Goal: Find specific page/section: Find specific page/section

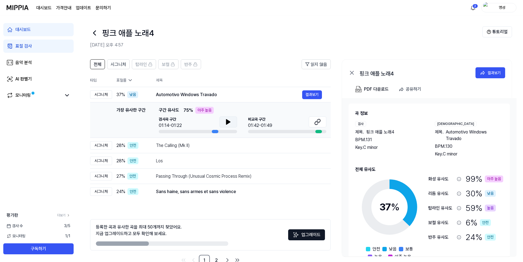
click at [226, 123] on icon at bounding box center [228, 122] width 7 height 7
click at [225, 121] on icon at bounding box center [228, 122] width 7 height 7
click at [233, 121] on button at bounding box center [229, 122] width 18 height 11
click at [230, 122] on icon at bounding box center [229, 122] width 1 height 4
click at [227, 122] on icon at bounding box center [228, 122] width 4 height 5
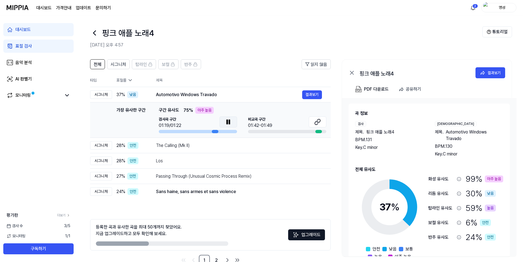
click at [225, 125] on icon at bounding box center [228, 122] width 7 height 7
click at [91, 37] on icon at bounding box center [94, 33] width 9 height 9
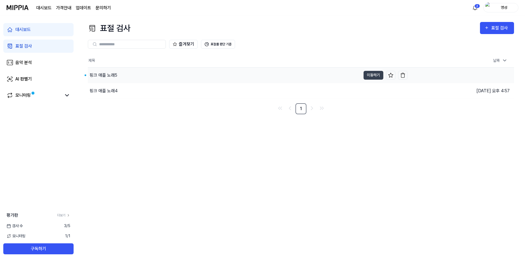
click at [123, 78] on div "핑크 애플 노래5" at bounding box center [224, 75] width 273 height 15
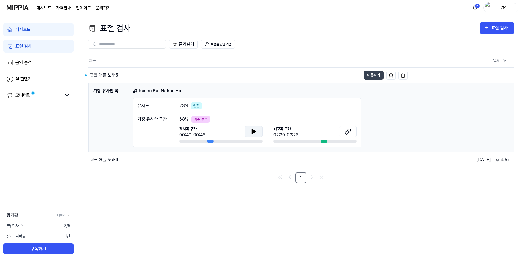
click at [249, 133] on button at bounding box center [254, 131] width 18 height 11
click at [373, 73] on button "이동하기" at bounding box center [374, 75] width 20 height 9
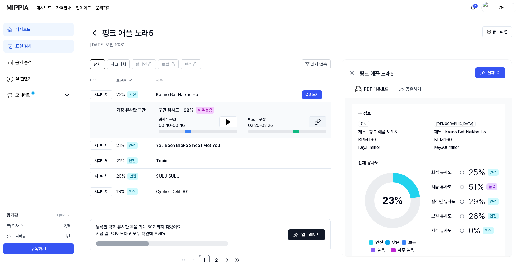
click at [320, 120] on icon at bounding box center [317, 122] width 7 height 7
click at [225, 146] on div "You Been Broke Since I Met You" at bounding box center [229, 145] width 146 height 7
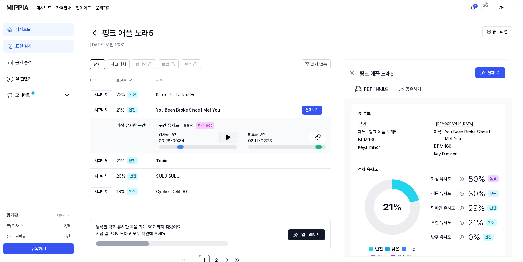
click at [226, 136] on icon at bounding box center [228, 137] width 7 height 7
click at [224, 95] on div "Kauno Bat Naikhe Ho" at bounding box center [229, 95] width 146 height 7
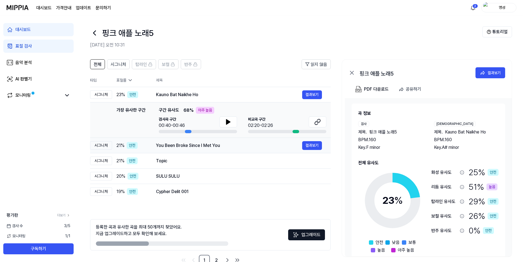
click at [214, 147] on div "You Been Broke Since I Met You" at bounding box center [229, 145] width 146 height 7
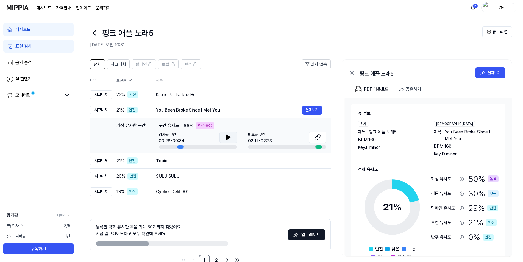
click at [224, 139] on button at bounding box center [229, 137] width 18 height 11
click at [316, 135] on icon at bounding box center [317, 137] width 7 height 7
click at [206, 159] on div "Topic" at bounding box center [229, 161] width 146 height 7
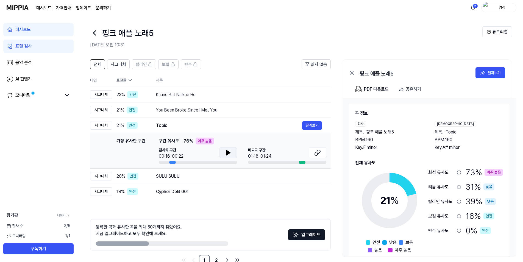
click at [228, 153] on icon at bounding box center [228, 152] width 4 height 5
click at [316, 155] on icon at bounding box center [317, 152] width 7 height 7
click at [233, 176] on div "SULU SULU" at bounding box center [229, 176] width 146 height 7
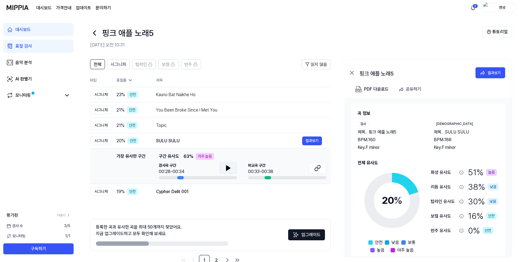
click at [231, 168] on icon at bounding box center [228, 168] width 7 height 7
click at [225, 172] on button at bounding box center [229, 168] width 18 height 11
click at [319, 168] on icon at bounding box center [317, 168] width 7 height 7
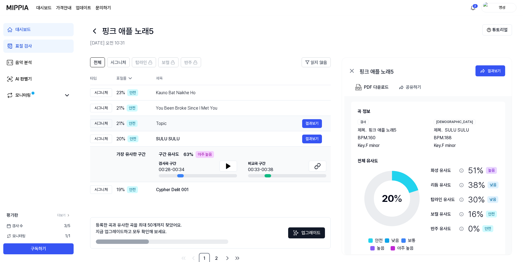
scroll to position [15, 0]
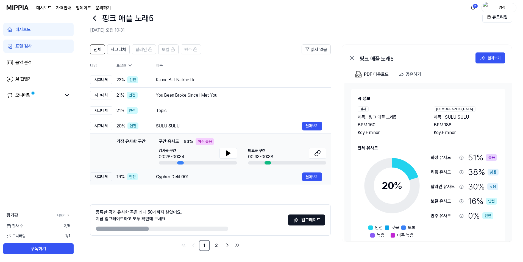
click at [220, 175] on div "Cypher Delit 001" at bounding box center [229, 177] width 146 height 7
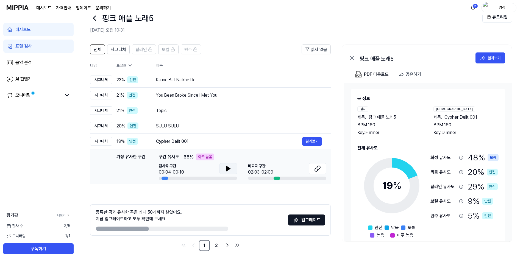
click at [232, 167] on button at bounding box center [229, 168] width 18 height 11
click at [320, 167] on icon at bounding box center [318, 168] width 3 height 4
click at [220, 244] on link "2" at bounding box center [216, 245] width 11 height 11
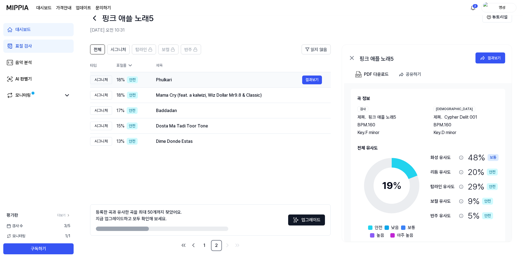
click at [196, 76] on div "Phulkari 결과보기" at bounding box center [239, 80] width 166 height 9
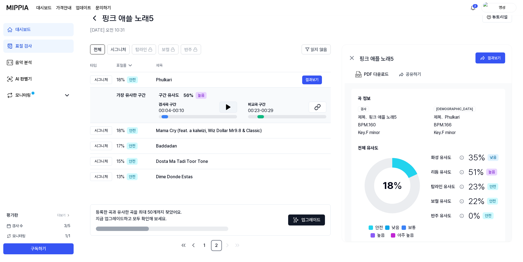
click at [233, 106] on button at bounding box center [229, 107] width 18 height 11
click at [319, 109] on icon at bounding box center [317, 107] width 7 height 7
click at [231, 106] on icon at bounding box center [228, 107] width 7 height 7
click at [245, 126] on td "Mama Cry (feat. a kalwizi, Wiz Dollar Mr9.8 & Classic) 결과보기" at bounding box center [239, 130] width 184 height 15
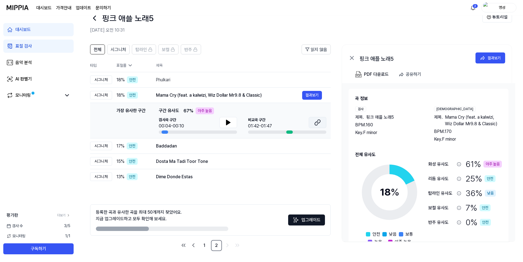
click at [319, 122] on icon at bounding box center [317, 122] width 7 height 7
click at [235, 141] on td "Baddadan 결과보기" at bounding box center [239, 145] width 184 height 15
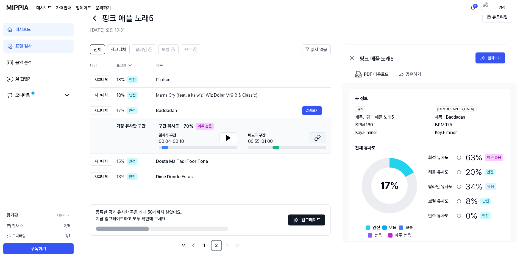
click at [320, 141] on icon at bounding box center [317, 138] width 7 height 7
click at [256, 162] on div "Dosta Ma Tadi Toor Tone" at bounding box center [229, 161] width 146 height 7
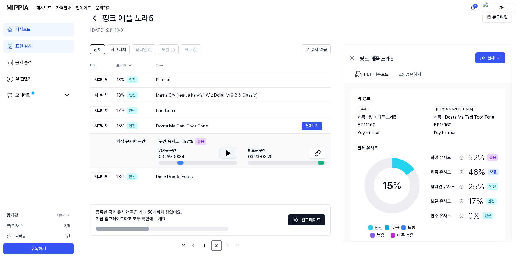
click at [229, 155] on icon at bounding box center [228, 153] width 7 height 7
click at [229, 155] on icon at bounding box center [229, 153] width 1 height 4
click at [311, 152] on button at bounding box center [318, 153] width 18 height 11
click at [253, 180] on div "Dime Donde Estas" at bounding box center [229, 177] width 146 height 7
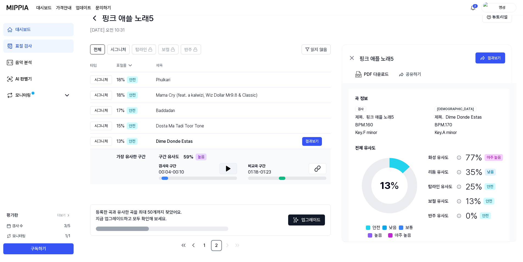
click at [230, 171] on icon at bounding box center [228, 168] width 7 height 7
click at [228, 167] on icon at bounding box center [228, 168] width 7 height 7
click at [316, 168] on icon at bounding box center [316, 170] width 3 height 4
click at [93, 22] on icon at bounding box center [94, 18] width 9 height 9
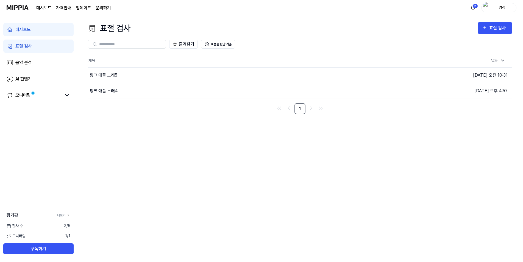
scroll to position [0, 0]
click at [131, 74] on div "핑크 애플 노래5" at bounding box center [224, 75] width 273 height 15
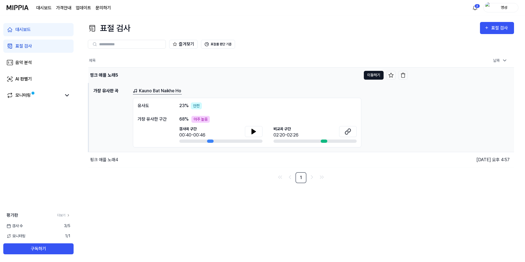
click at [369, 79] on button "이동하기" at bounding box center [374, 75] width 20 height 9
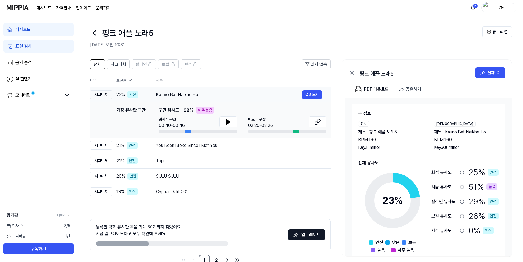
click at [263, 95] on div "Kauno Bat Naikhe Ho" at bounding box center [229, 95] width 146 height 7
click at [197, 96] on div "Kauno Bat Naikhe Ho" at bounding box center [229, 95] width 146 height 7
click at [179, 96] on div "Kauno Bat Naikhe Ho" at bounding box center [229, 95] width 146 height 7
click at [270, 91] on div "Kauno Bat Naikhe Ho 결과보기" at bounding box center [239, 94] width 166 height 9
click at [354, 73] on icon at bounding box center [352, 73] width 7 height 7
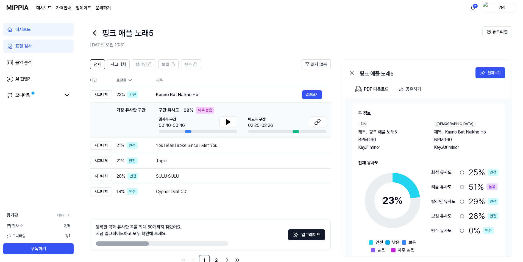
click at [350, 72] on icon at bounding box center [352, 73] width 7 height 7
click at [237, 73] on header "전체 시그니처 탑라인 보컬 반주 읽지 않음" at bounding box center [210, 66] width 241 height 14
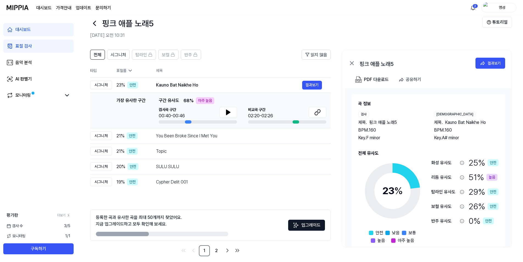
scroll to position [15, 0]
